Goal: Task Accomplishment & Management: Use online tool/utility

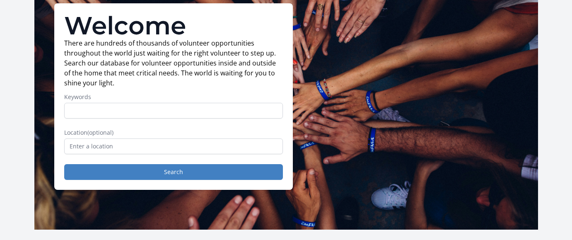
scroll to position [83, 0]
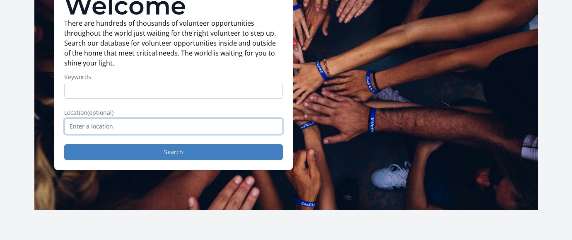
click at [157, 125] on input "text" at bounding box center [173, 126] width 219 height 16
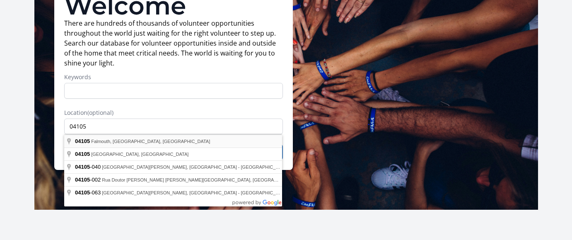
type input "Falmouth, ME 04105, [GEOGRAPHIC_DATA]"
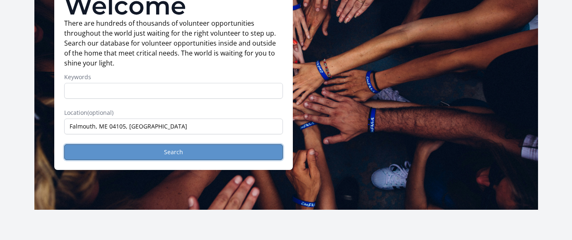
click at [153, 152] on button "Search" at bounding box center [173, 152] width 219 height 16
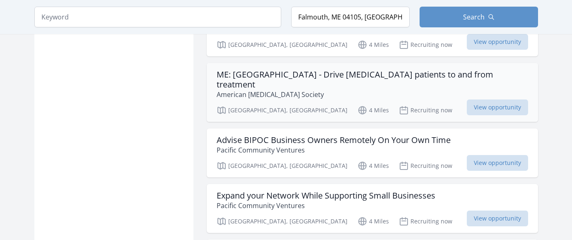
scroll to position [704, 0]
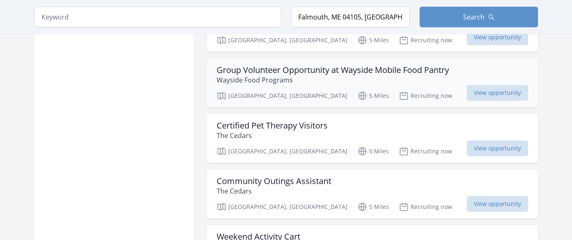
scroll to position [1574, 0]
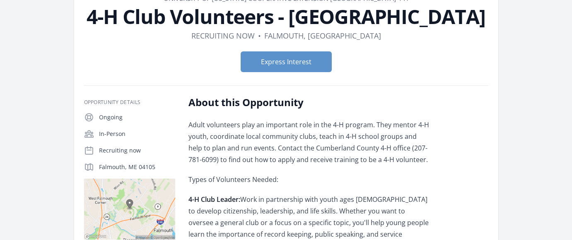
scroll to position [41, 0]
